Goal: Task Accomplishment & Management: Use online tool/utility

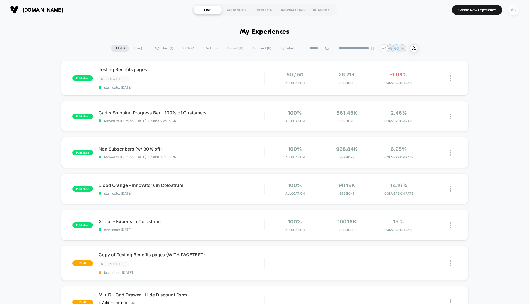
click at [517, 13] on div "AG" at bounding box center [513, 9] width 11 height 11
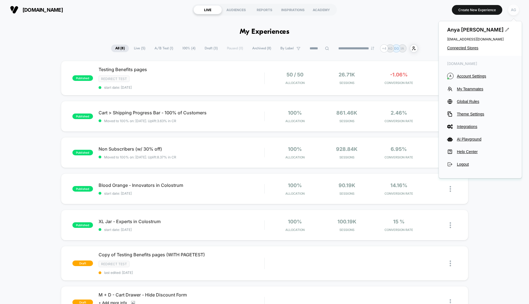
click at [515, 12] on div "AG" at bounding box center [513, 9] width 11 height 11
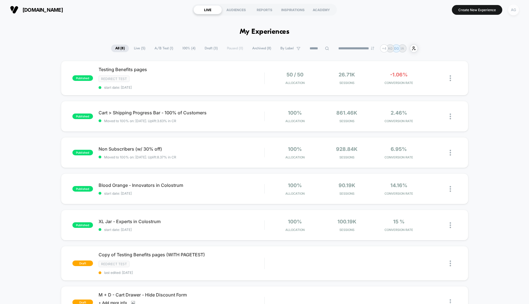
click at [513, 13] on div "AG" at bounding box center [513, 9] width 11 height 11
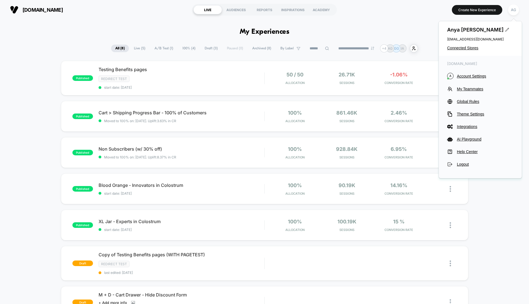
click at [474, 45] on div "[PERSON_NAME] [EMAIL_ADDRESS][DOMAIN_NAME] Connected Stores" at bounding box center [480, 38] width 83 height 35
click at [471, 51] on div "[PERSON_NAME] [EMAIL_ADDRESS][DOMAIN_NAME] Connected Stores" at bounding box center [480, 38] width 83 height 35
click at [470, 47] on span "Connected Stores" at bounding box center [480, 48] width 66 height 4
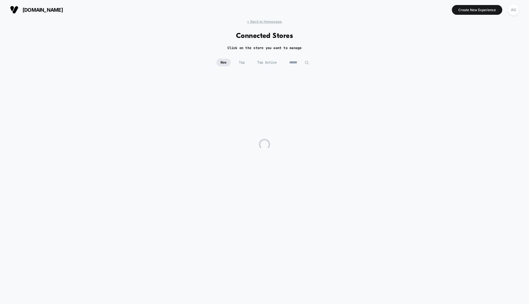
click at [467, 45] on html "[DOMAIN_NAME] Create New Experience AG [DOMAIN_NAME] < Back to Homepage Connect…" at bounding box center [264, 152] width 529 height 304
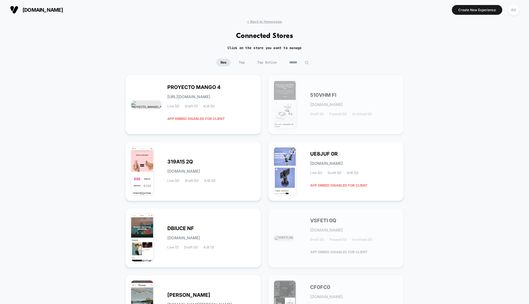
click at [303, 63] on input at bounding box center [299, 63] width 28 height 8
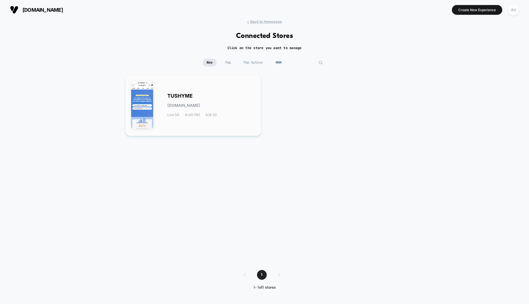
type input "*****"
click at [227, 92] on div "TUSHYME [DOMAIN_NAME] Live (4) Draft (16) A/B (2)" at bounding box center [193, 106] width 124 height 50
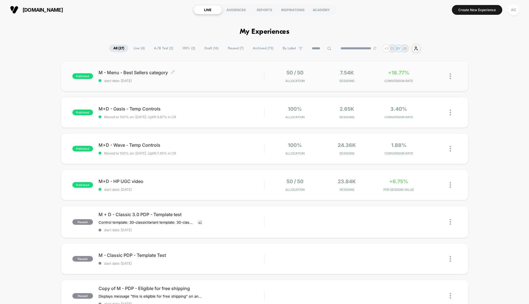
click at [214, 80] on span "start date: [DATE]" at bounding box center [182, 81] width 166 height 4
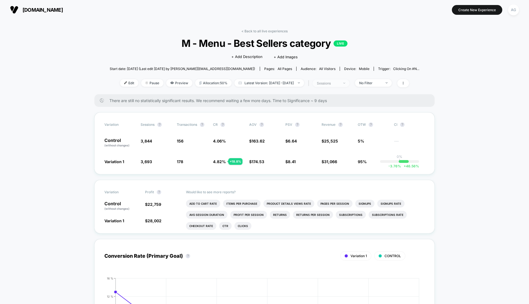
click at [345, 86] on span "sessions" at bounding box center [331, 83] width 37 height 8
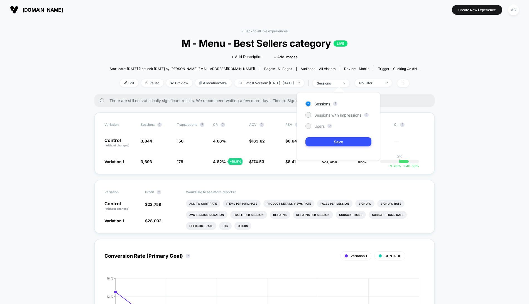
click at [316, 123] on div "Users" at bounding box center [315, 126] width 19 height 6
click at [332, 145] on button "Save" at bounding box center [339, 141] width 66 height 9
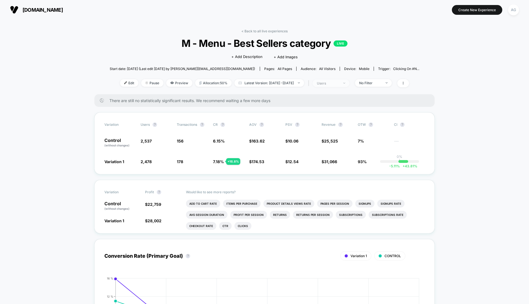
click at [329, 85] on span "users" at bounding box center [331, 83] width 37 height 8
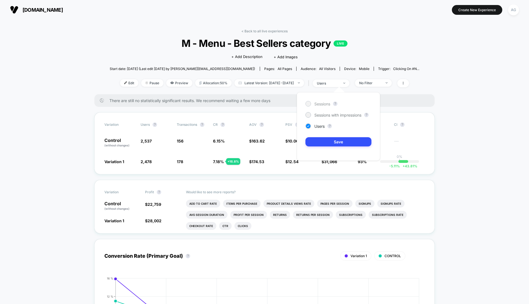
click at [325, 104] on span "Sessions" at bounding box center [323, 103] width 16 height 5
click at [337, 144] on button "Save" at bounding box center [339, 141] width 66 height 9
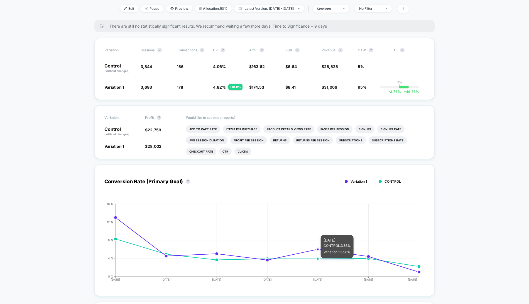
scroll to position [42, 0]
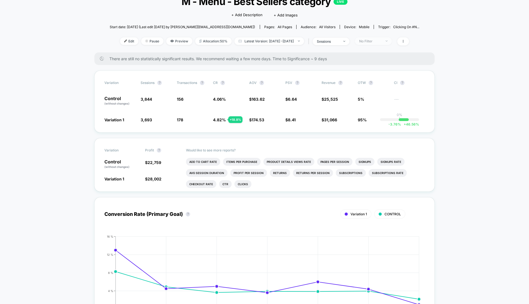
click at [379, 41] on div "No Filter" at bounding box center [370, 41] width 22 height 4
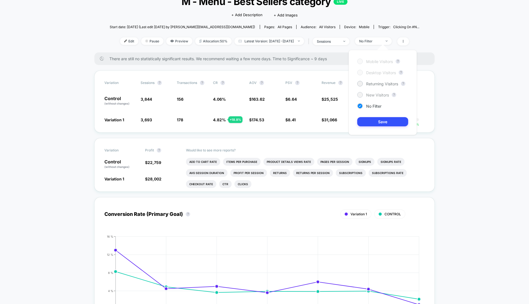
click at [379, 96] on span "New Visitors" at bounding box center [377, 94] width 23 height 5
click at [380, 121] on button "Save" at bounding box center [382, 121] width 51 height 9
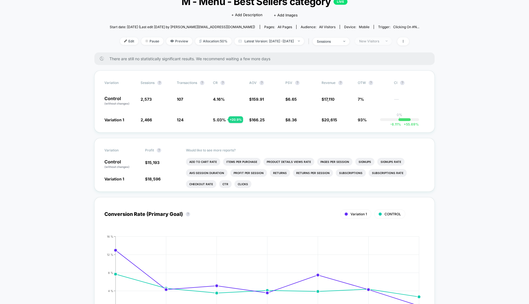
click at [377, 38] on span "New Visitors" at bounding box center [373, 41] width 37 height 8
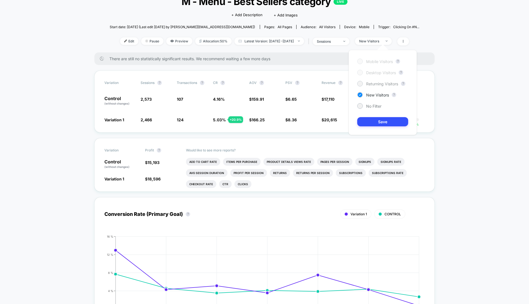
click at [378, 84] on span "Returning Visitors" at bounding box center [382, 83] width 32 height 5
click at [381, 119] on button "Save" at bounding box center [382, 121] width 51 height 9
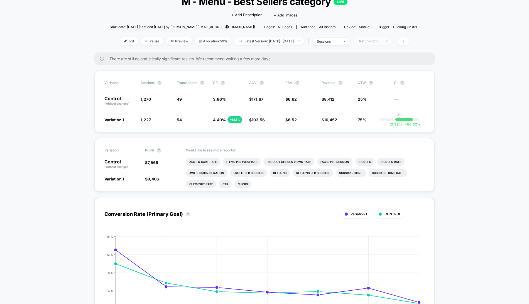
click at [382, 44] on span "Returning Visitors" at bounding box center [373, 41] width 37 height 8
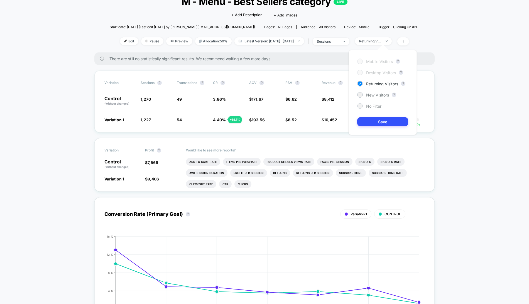
click at [374, 103] on div "No Filter" at bounding box center [369, 106] width 24 height 6
click at [374, 116] on div "Mobile Visitors ? Desktop Visitors ? Returning Visitors ? New Visitors ? No Fil…" at bounding box center [383, 92] width 68 height 85
click at [374, 121] on button "Save" at bounding box center [382, 121] width 51 height 9
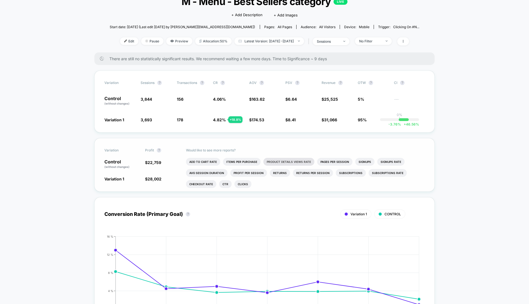
click at [272, 159] on li "Product Details Views Rate" at bounding box center [289, 162] width 51 height 8
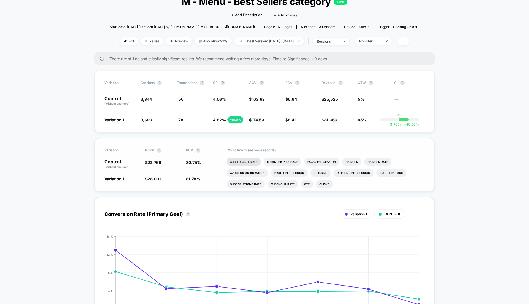
click at [252, 163] on li "Add To Cart Rate" at bounding box center [244, 162] width 34 height 8
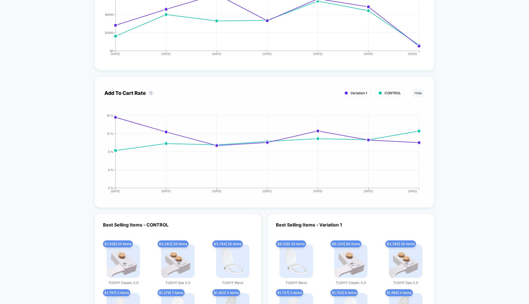
scroll to position [701, 0]
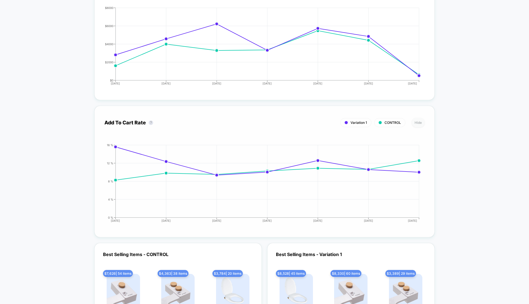
click at [419, 118] on button "Hide" at bounding box center [418, 122] width 13 height 9
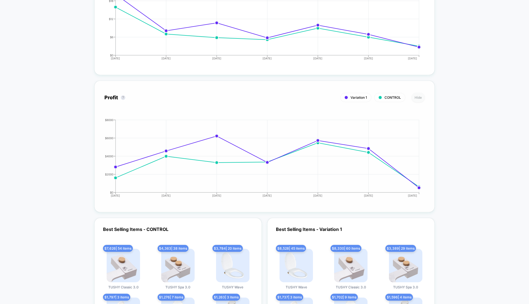
click at [417, 93] on button "Hide" at bounding box center [418, 97] width 13 height 9
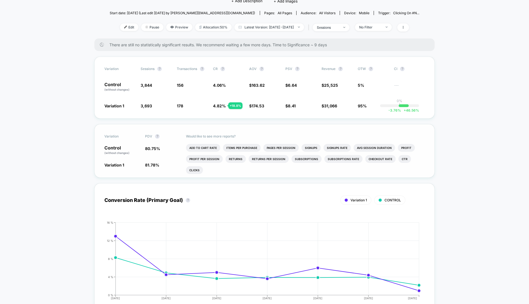
scroll to position [0, 0]
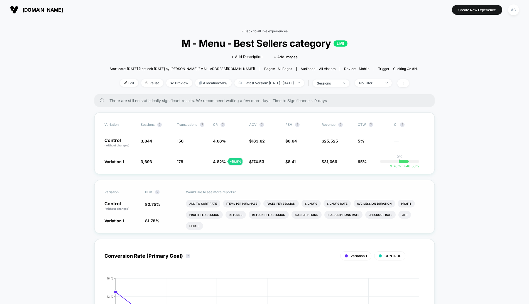
click at [261, 31] on link "< Back to all live experiences" at bounding box center [265, 31] width 46 height 4
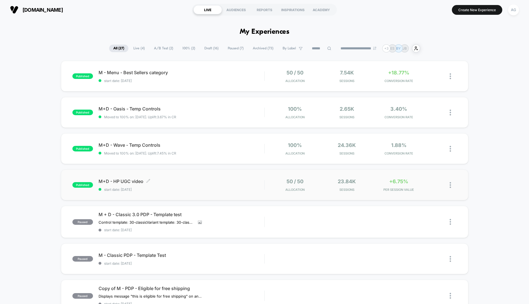
click at [229, 180] on span "M+D - HP UGC video Click to edit experience details" at bounding box center [182, 181] width 166 height 6
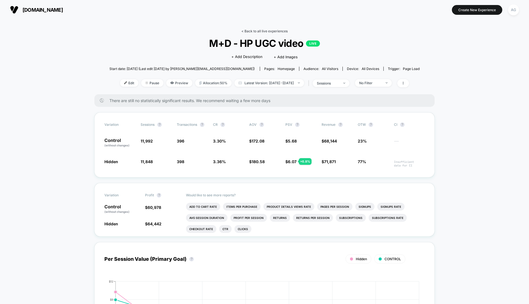
click at [254, 29] on link "< Back to all live experiences" at bounding box center [265, 31] width 46 height 4
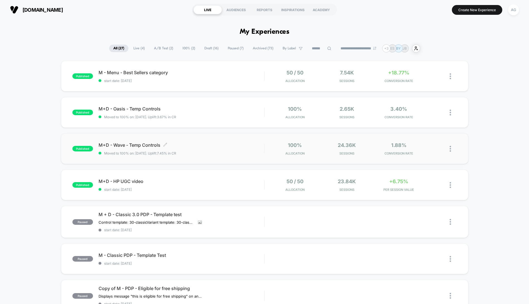
click at [238, 150] on div "M+D - Wave - Temp Controls Click to edit experience details Click to edit exper…" at bounding box center [182, 148] width 166 height 13
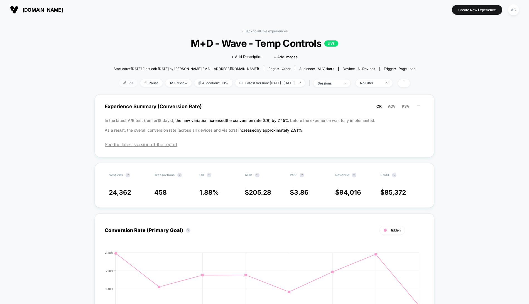
click at [121, 84] on span "Edit" at bounding box center [128, 83] width 18 height 8
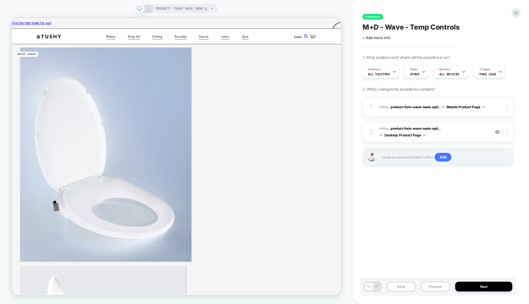
click at [497, 130] on img at bounding box center [497, 132] width 5 height 5
click at [497, 131] on img at bounding box center [497, 132] width 5 height 5
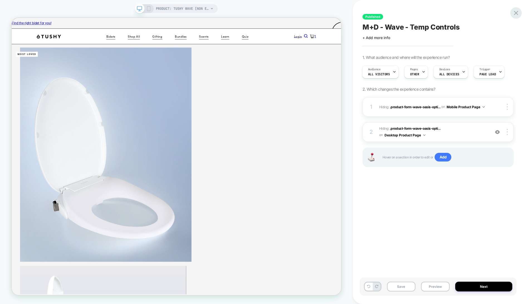
click at [517, 13] on icon at bounding box center [516, 13] width 4 height 4
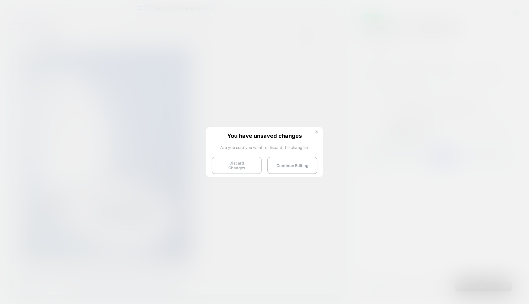
click at [245, 161] on button "Discard Changes" at bounding box center [237, 165] width 50 height 17
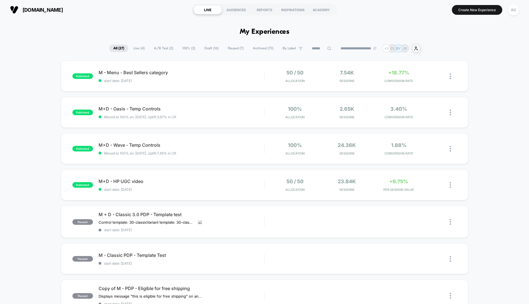
click at [184, 48] on span "100% ( 2 )" at bounding box center [188, 49] width 21 height 8
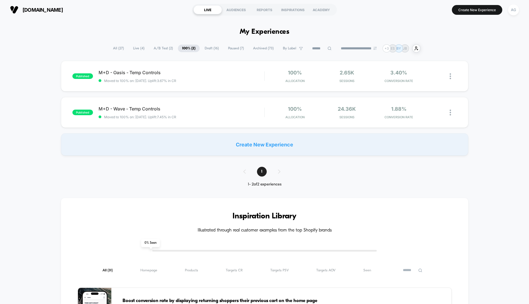
click at [231, 44] on div "**********" at bounding box center [265, 48] width 312 height 8
click at [231, 46] on span "Paused ( 7 )" at bounding box center [236, 49] width 24 height 8
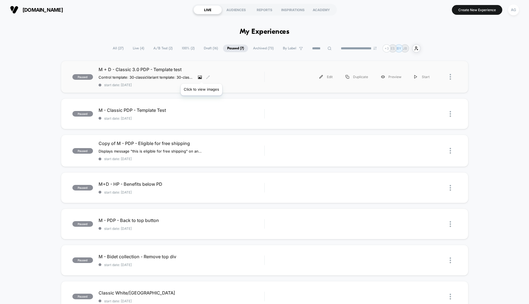
click at [201, 77] on icon at bounding box center [200, 77] width 4 height 3
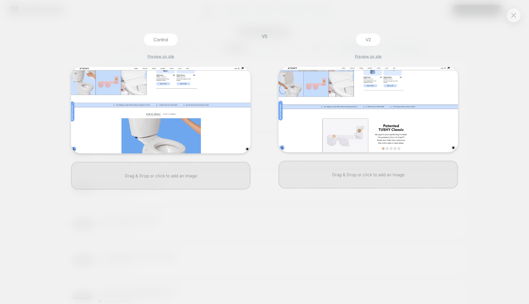
click at [247, 30] on div "Control Preview on site VS V2 Preview on site" at bounding box center [264, 152] width 529 height 304
click at [515, 11] on button at bounding box center [514, 15] width 8 height 8
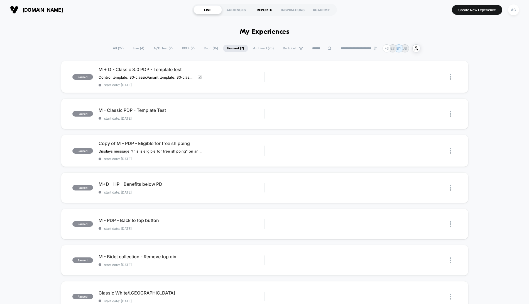
click at [267, 13] on div "REPORTS" at bounding box center [264, 9] width 28 height 9
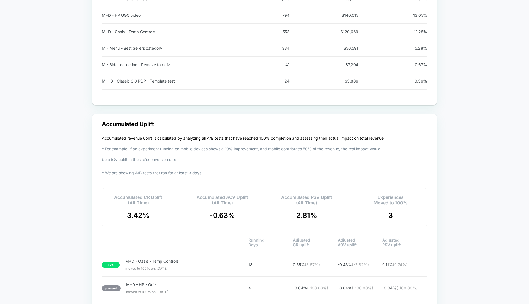
scroll to position [615, 0]
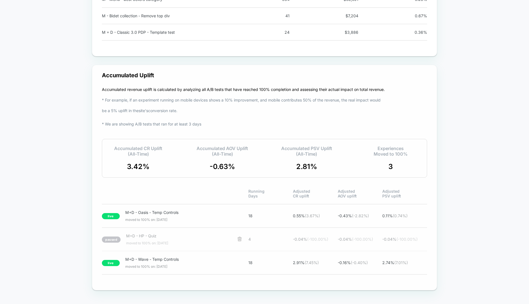
click at [211, 236] on span "M+D - HP - Quiz" at bounding box center [178, 235] width 105 height 5
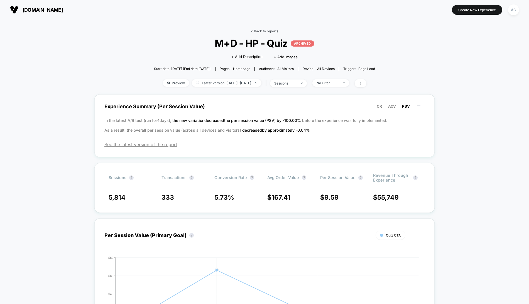
click at [257, 31] on link "< Back to reports" at bounding box center [264, 31] width 27 height 4
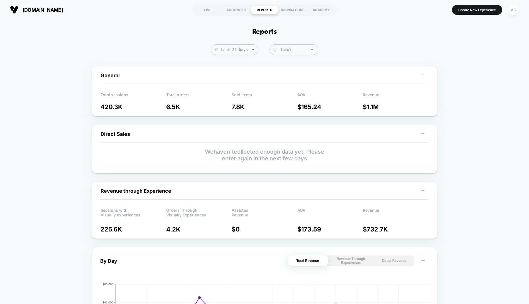
click at [202, 15] on section "LIVE AUDIENCES REPORTS INSPIRATIONS ACADEMY" at bounding box center [265, 10] width 168 height 14
click at [205, 8] on div "LIVE" at bounding box center [208, 9] width 28 height 9
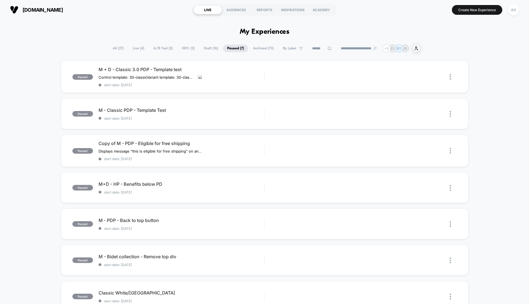
click at [58, 8] on span "[DOMAIN_NAME]" at bounding box center [43, 10] width 40 height 6
click at [114, 49] on span "All ( 27 )" at bounding box center [118, 49] width 19 height 8
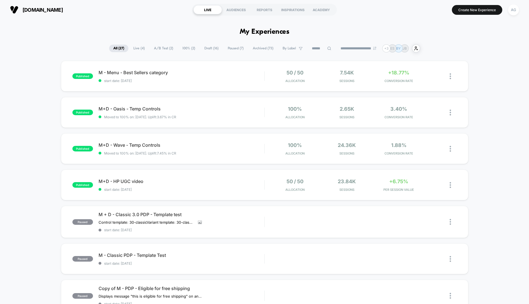
click at [263, 46] on span "Archived ( 73 )" at bounding box center [263, 49] width 29 height 8
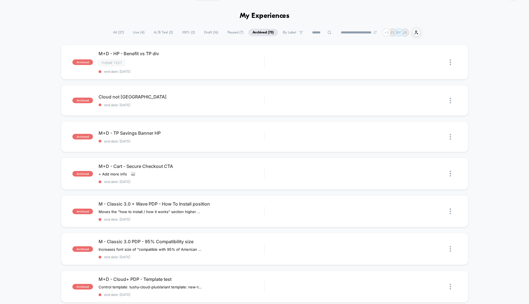
scroll to position [26, 0]
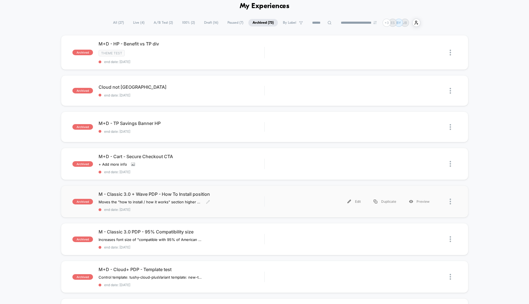
click at [216, 201] on div "M - Classic 3.0 + Wave PDP - How To Install position Moves the "how to install …" at bounding box center [182, 201] width 166 height 20
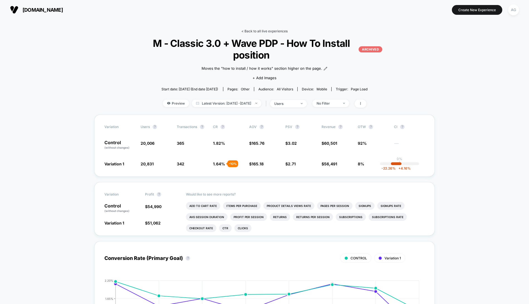
click at [250, 30] on link "< Back to all live experiences" at bounding box center [265, 31] width 46 height 4
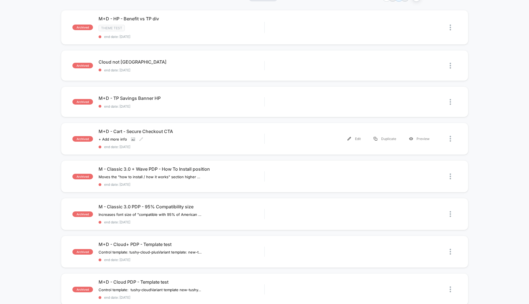
scroll to position [59, 0]
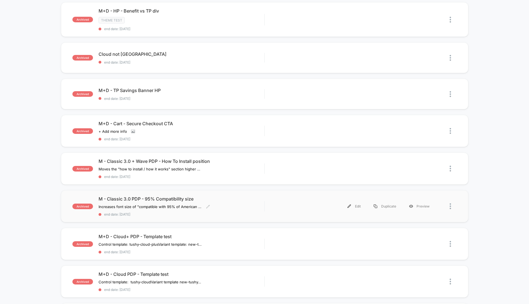
click at [222, 204] on div "M - Classic 3.0 PDP - 95% Compatibility size Increases font size of "compatible…" at bounding box center [182, 206] width 166 height 20
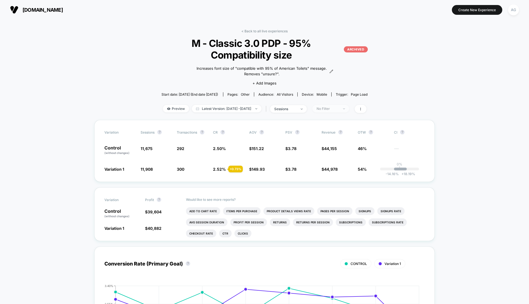
click at [339, 110] on div "No Filter" at bounding box center [328, 108] width 22 height 4
click at [303, 111] on span "sessions" at bounding box center [288, 109] width 37 height 8
click at [272, 153] on span "Users" at bounding box center [274, 152] width 10 height 5
click at [286, 164] on button "Save" at bounding box center [293, 167] width 66 height 9
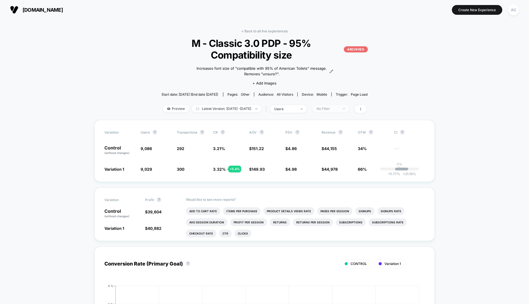
click at [340, 111] on span "No Filter" at bounding box center [331, 109] width 37 height 8
click at [324, 161] on span "New Visitors" at bounding box center [333, 162] width 23 height 5
click at [326, 189] on button "Save" at bounding box center [338, 189] width 51 height 9
click at [339, 109] on div "New Visitors" at bounding box center [328, 108] width 22 height 4
click at [334, 152] on span "Returning Visitors" at bounding box center [338, 151] width 32 height 5
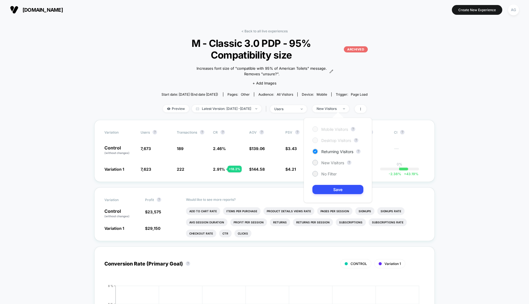
click at [335, 184] on div "Mobile Visitors ? Desktop Visitors ? Returning Visitors ? New Visitors ? No Fil…" at bounding box center [338, 160] width 68 height 85
click at [335, 189] on button "Save" at bounding box center [338, 189] width 51 height 9
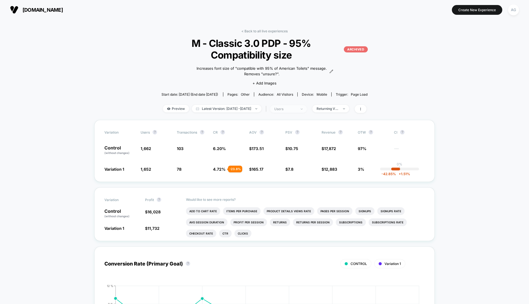
click at [300, 111] on span "users" at bounding box center [288, 109] width 37 height 8
click at [285, 142] on span "Sessions with impressions" at bounding box center [292, 140] width 47 height 5
click at [296, 172] on div "Sessions ? Sessions with impressions ? Users ? Save" at bounding box center [293, 152] width 83 height 68
click at [296, 169] on button "Save" at bounding box center [293, 167] width 66 height 9
click at [335, 111] on span "Returning Visitors" at bounding box center [331, 109] width 37 height 8
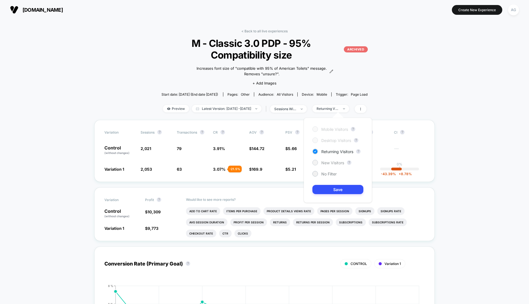
click at [332, 164] on span "New Visitors" at bounding box center [333, 162] width 23 height 5
click at [335, 191] on button "Save" at bounding box center [338, 189] width 51 height 9
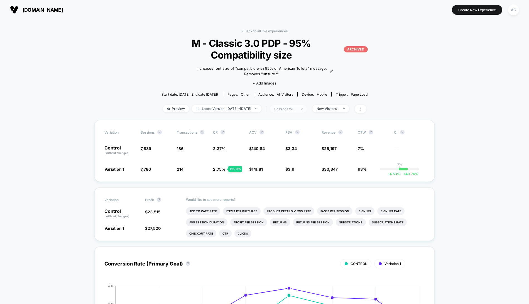
click at [297, 109] on div "sessions with impression" at bounding box center [285, 109] width 22 height 4
click at [275, 128] on span "Sessions" at bounding box center [277, 129] width 16 height 5
click at [292, 168] on button "Save" at bounding box center [293, 167] width 66 height 9
click at [297, 109] on div "sessions" at bounding box center [285, 109] width 22 height 4
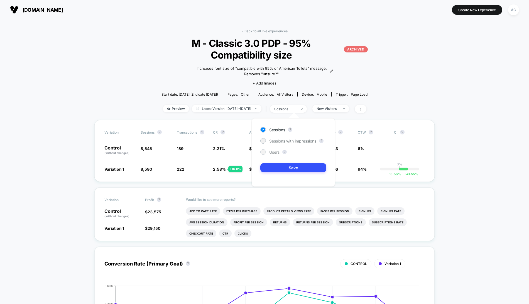
click at [273, 149] on div "Users" at bounding box center [269, 152] width 19 height 6
click at [280, 166] on button "Save" at bounding box center [293, 167] width 66 height 9
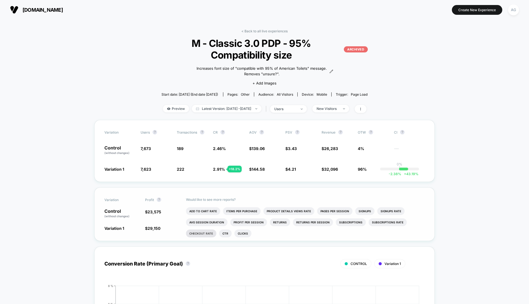
click at [206, 233] on li "Checkout Rate" at bounding box center [201, 233] width 30 height 8
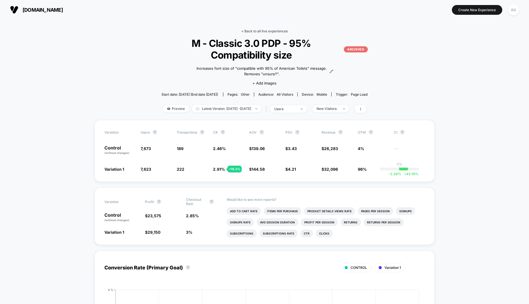
click at [259, 29] on link "< Back to all live experiences" at bounding box center [265, 31] width 46 height 4
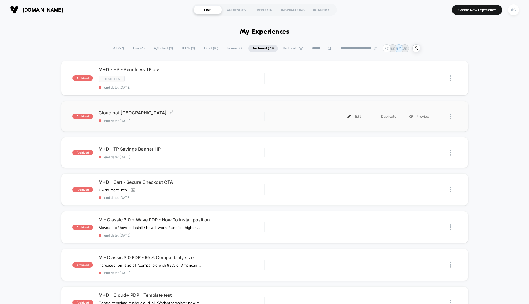
click at [180, 114] on span "Cloud not OOS CA Click to edit experience details" at bounding box center [182, 113] width 166 height 6
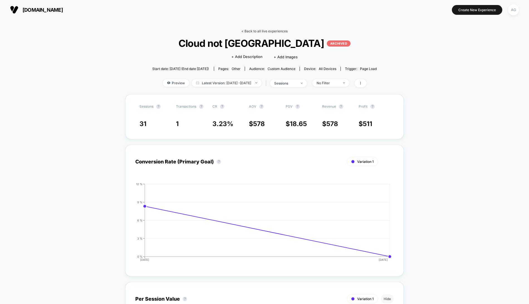
click at [248, 31] on link "< Back to all live experiences" at bounding box center [265, 31] width 46 height 4
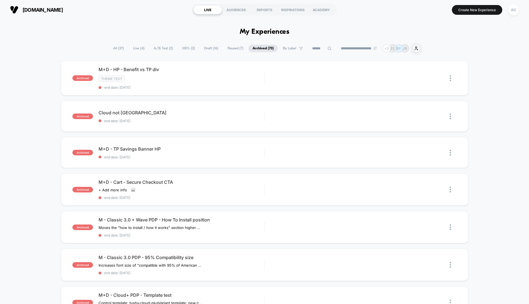
click at [133, 49] on span "Live ( 4 )" at bounding box center [139, 49] width 20 height 8
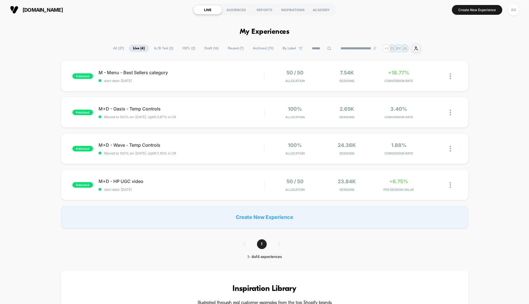
click at [116, 51] on span "All ( 27 )" at bounding box center [118, 49] width 19 height 8
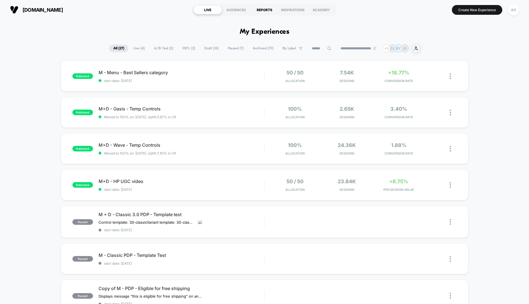
click at [262, 9] on div "REPORTS" at bounding box center [264, 9] width 28 height 9
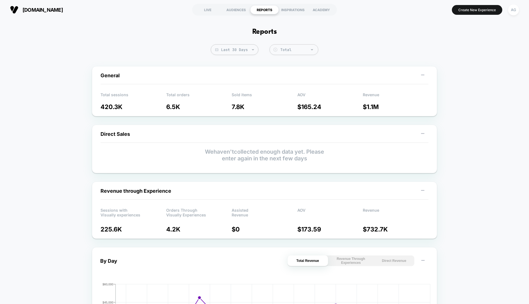
click at [40, 8] on span "[DOMAIN_NAME]" at bounding box center [43, 10] width 40 height 6
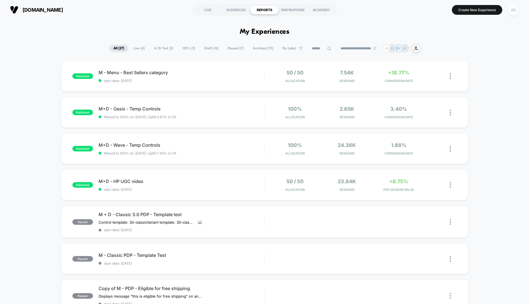
click at [515, 12] on div "AG" at bounding box center [513, 9] width 11 height 11
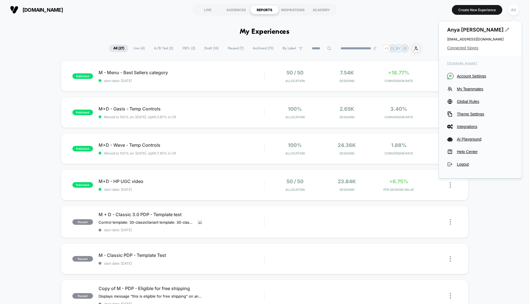
click at [473, 46] on span "Connected Stores" at bounding box center [480, 48] width 66 height 4
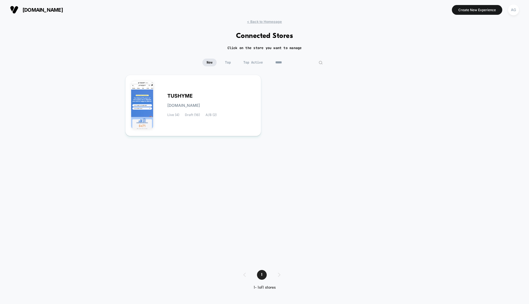
click at [295, 66] on input "*****" at bounding box center [299, 63] width 56 height 8
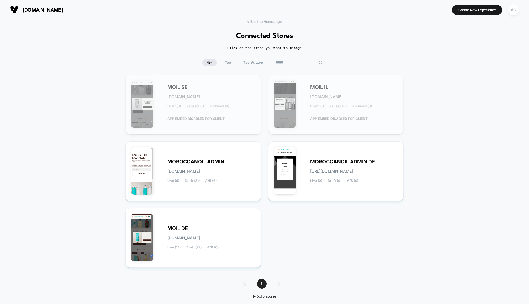
click at [285, 59] on input "******" at bounding box center [299, 63] width 56 height 8
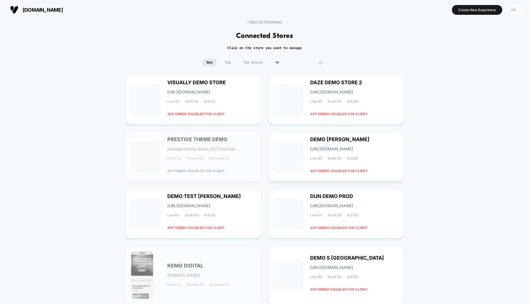
click at [248, 60] on span "Top Active" at bounding box center [253, 63] width 28 height 8
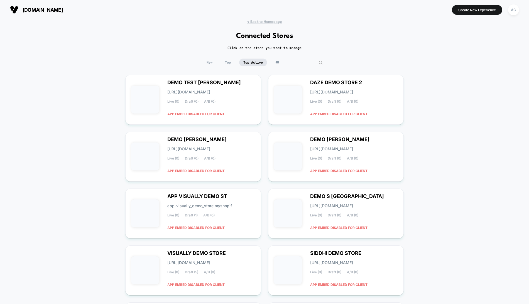
click at [294, 61] on input "**" at bounding box center [299, 63] width 56 height 8
type input "*"
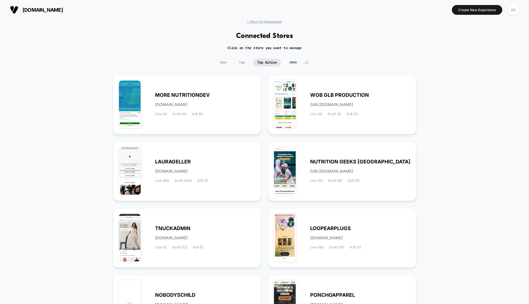
click at [216, 63] on span "New" at bounding box center [223, 63] width 14 height 8
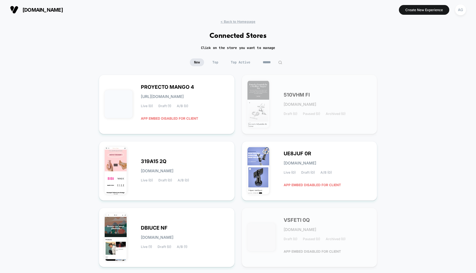
click at [267, 60] on input at bounding box center [273, 63] width 28 height 8
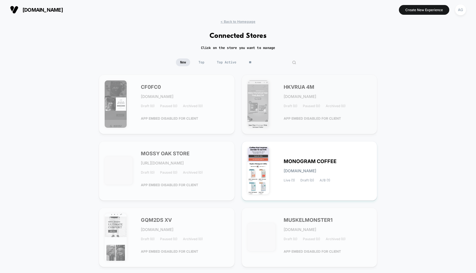
type input "*"
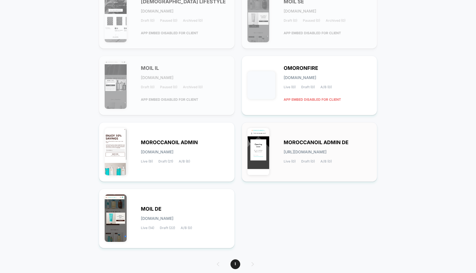
scroll to position [89, 0]
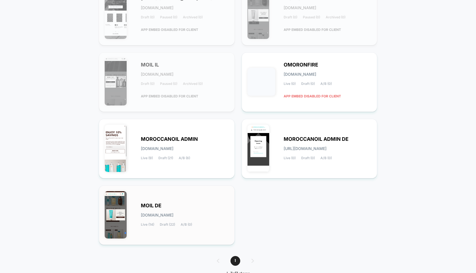
type input "****"
click at [218, 194] on div "MOIL DE [DOMAIN_NAME] Live (14) Draft (22) A/B (0)" at bounding box center [167, 215] width 124 height 48
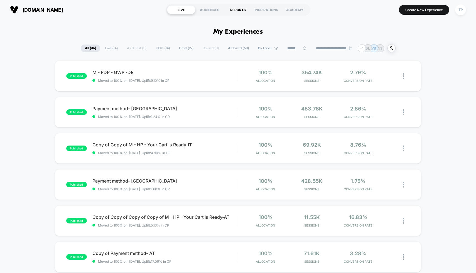
click at [240, 9] on div "REPORTS" at bounding box center [238, 9] width 28 height 9
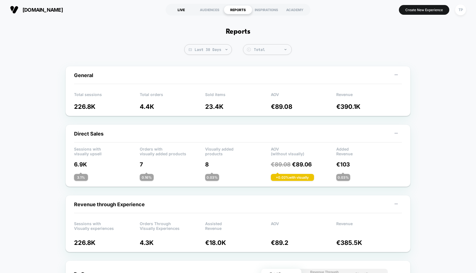
click at [178, 10] on div "LIVE" at bounding box center [181, 9] width 28 height 9
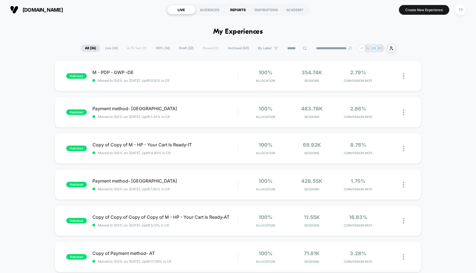
click at [233, 10] on div "REPORTS" at bounding box center [238, 9] width 28 height 9
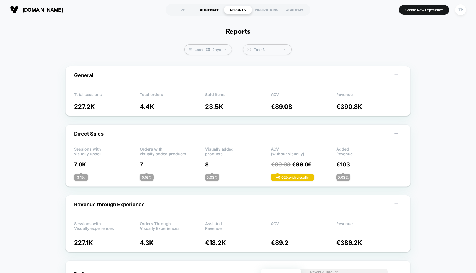
click at [214, 11] on div "AUDIENCES" at bounding box center [210, 9] width 28 height 9
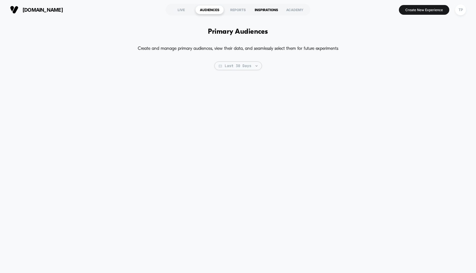
click at [270, 8] on div "INSPIRATIONS" at bounding box center [266, 9] width 28 height 9
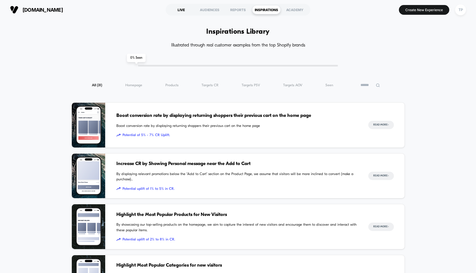
click at [182, 10] on div "LIVE" at bounding box center [181, 9] width 28 height 9
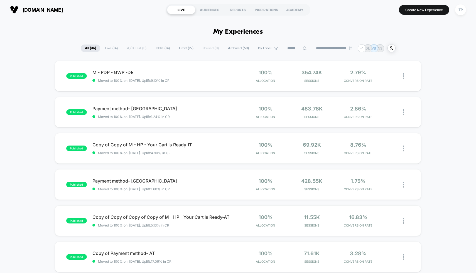
click at [258, 45] on span "By Label" at bounding box center [268, 49] width 28 height 8
click at [233, 46] on span "Archived ( 60 )" at bounding box center [238, 49] width 29 height 8
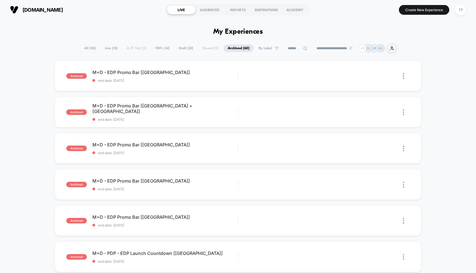
click at [185, 50] on span "Draft ( 22 )" at bounding box center [186, 49] width 23 height 8
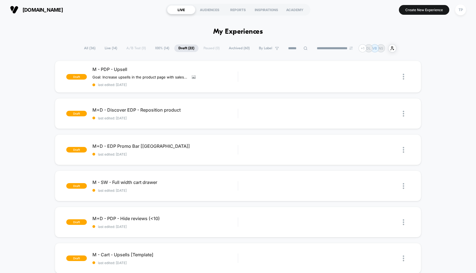
click at [158, 49] on span "100% ( 14 )" at bounding box center [162, 49] width 23 height 8
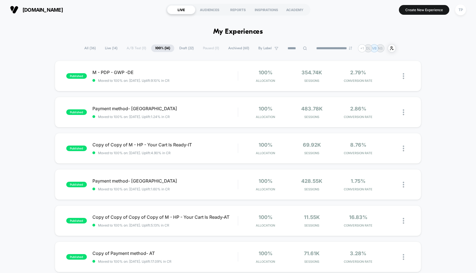
click at [88, 50] on span "All ( 36 )" at bounding box center [90, 49] width 20 height 8
click at [107, 50] on span "Live ( 14 )" at bounding box center [111, 49] width 21 height 8
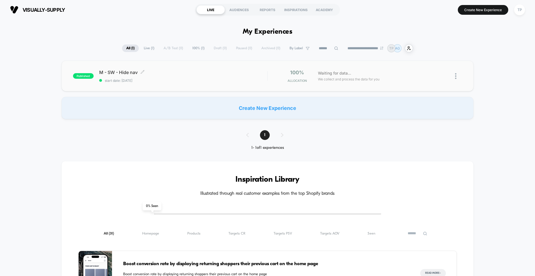
click at [199, 70] on span "M - SW - Hide nav Click to edit experience details" at bounding box center [183, 73] width 168 height 6
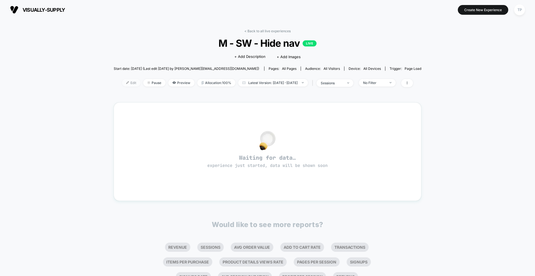
click at [122, 82] on span "Edit" at bounding box center [131, 83] width 18 height 8
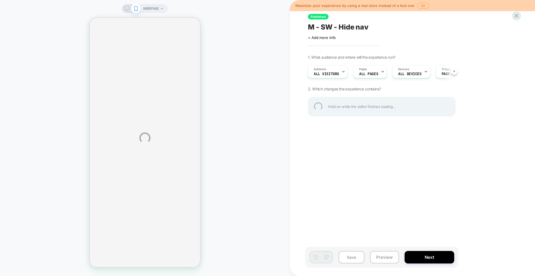
click at [328, 92] on div "HOMEPAGE Maximize your experience by using a real store instead of a test one O…" at bounding box center [267, 138] width 535 height 276
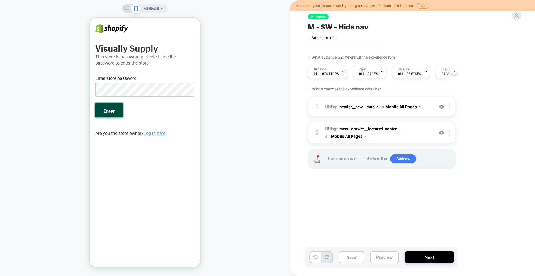
click at [110, 111] on button "Enter" at bounding box center [109, 110] width 28 height 14
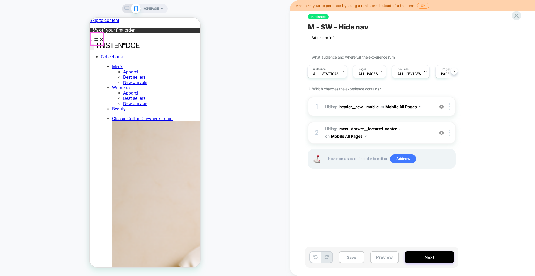
click at [93, 39] on summary "Menu" at bounding box center [145, 39] width 110 height 5
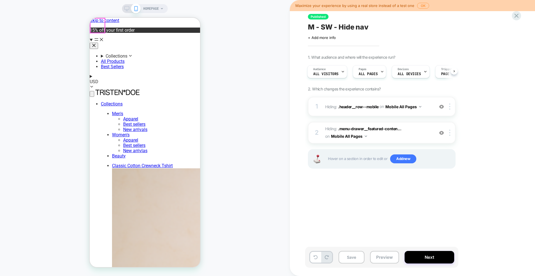
click at [97, 43] on button "Close" at bounding box center [94, 46] width 8 height 6
click at [517, 16] on icon at bounding box center [516, 16] width 4 height 4
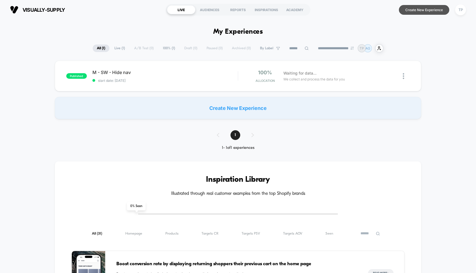
click at [432, 10] on button "Create New Experience" at bounding box center [424, 10] width 50 height 10
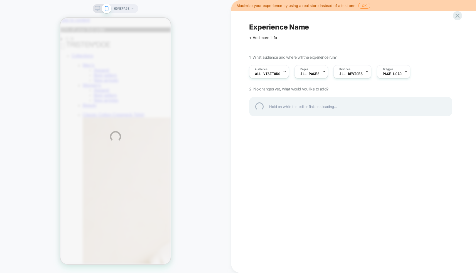
click at [364, 6] on div "HOMEPAGE Maximize your experience by using a real store instead of a test one O…" at bounding box center [238, 136] width 476 height 273
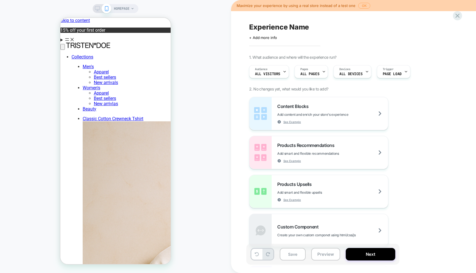
click at [364, 5] on button "OK" at bounding box center [365, 6] width 12 height 6
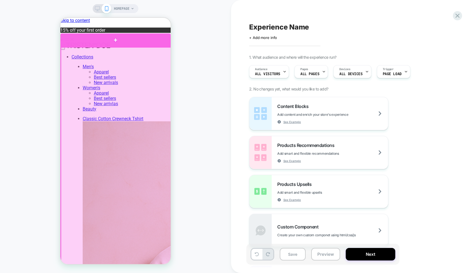
click at [138, 42] on div at bounding box center [115, 39] width 110 height 13
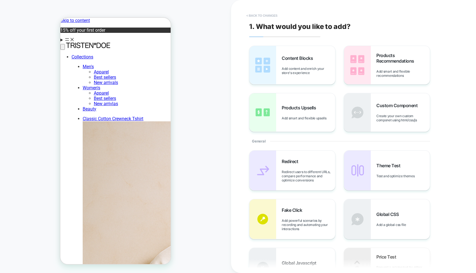
click at [264, 20] on button "< Back to changes" at bounding box center [262, 15] width 37 height 9
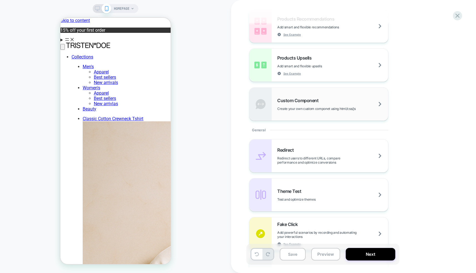
scroll to position [134, 0]
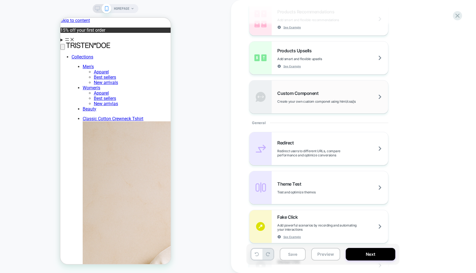
click at [340, 111] on div "Custom Component Create your own custom componet using html/css/js" at bounding box center [319, 97] width 139 height 33
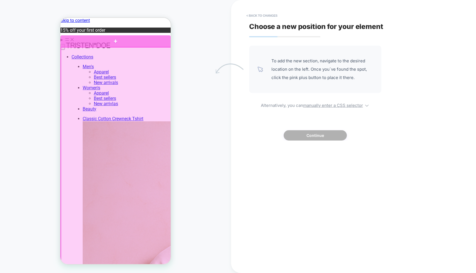
click at [145, 43] on div at bounding box center [115, 40] width 110 height 11
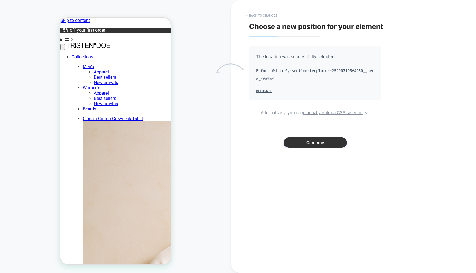
click at [334, 141] on button "Continue" at bounding box center [315, 143] width 63 height 10
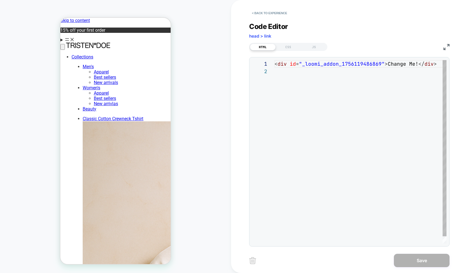
scroll to position [8, 0]
click at [269, 20] on div "**********" at bounding box center [349, 131] width 201 height 232
click at [269, 16] on button "< Back to experience" at bounding box center [269, 13] width 41 height 9
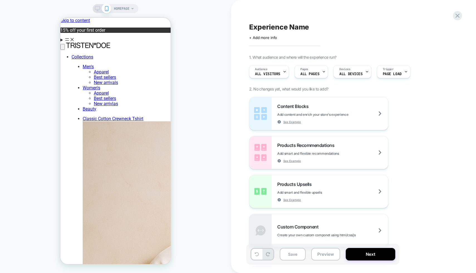
click at [269, 14] on div "Experience Name Click to edit experience details + Add more info 1. What audien…" at bounding box center [351, 137] width 209 height 262
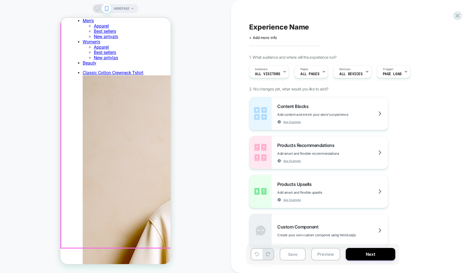
scroll to position [0, 0]
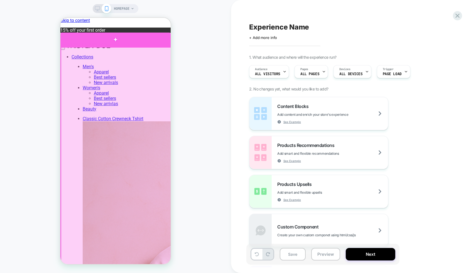
click at [119, 38] on div at bounding box center [115, 40] width 110 height 14
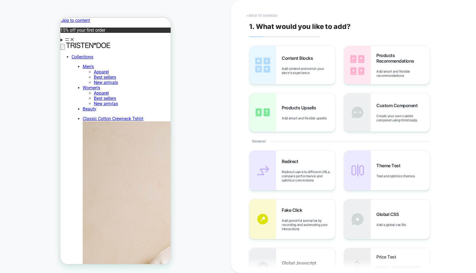
click at [251, 14] on button "< Back to changes" at bounding box center [262, 15] width 37 height 9
